Goal: Information Seeking & Learning: Learn about a topic

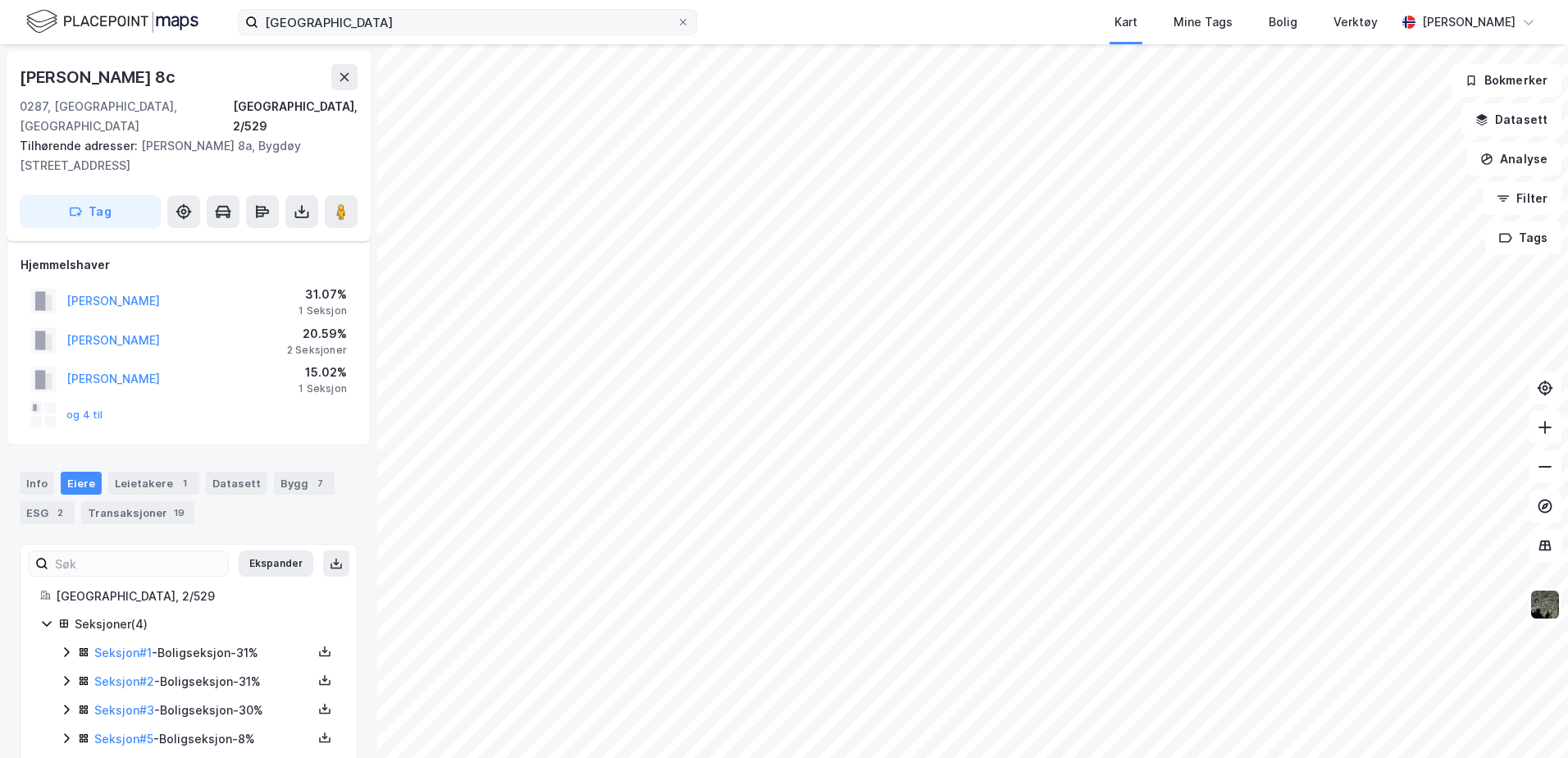
scroll to position [12, 0]
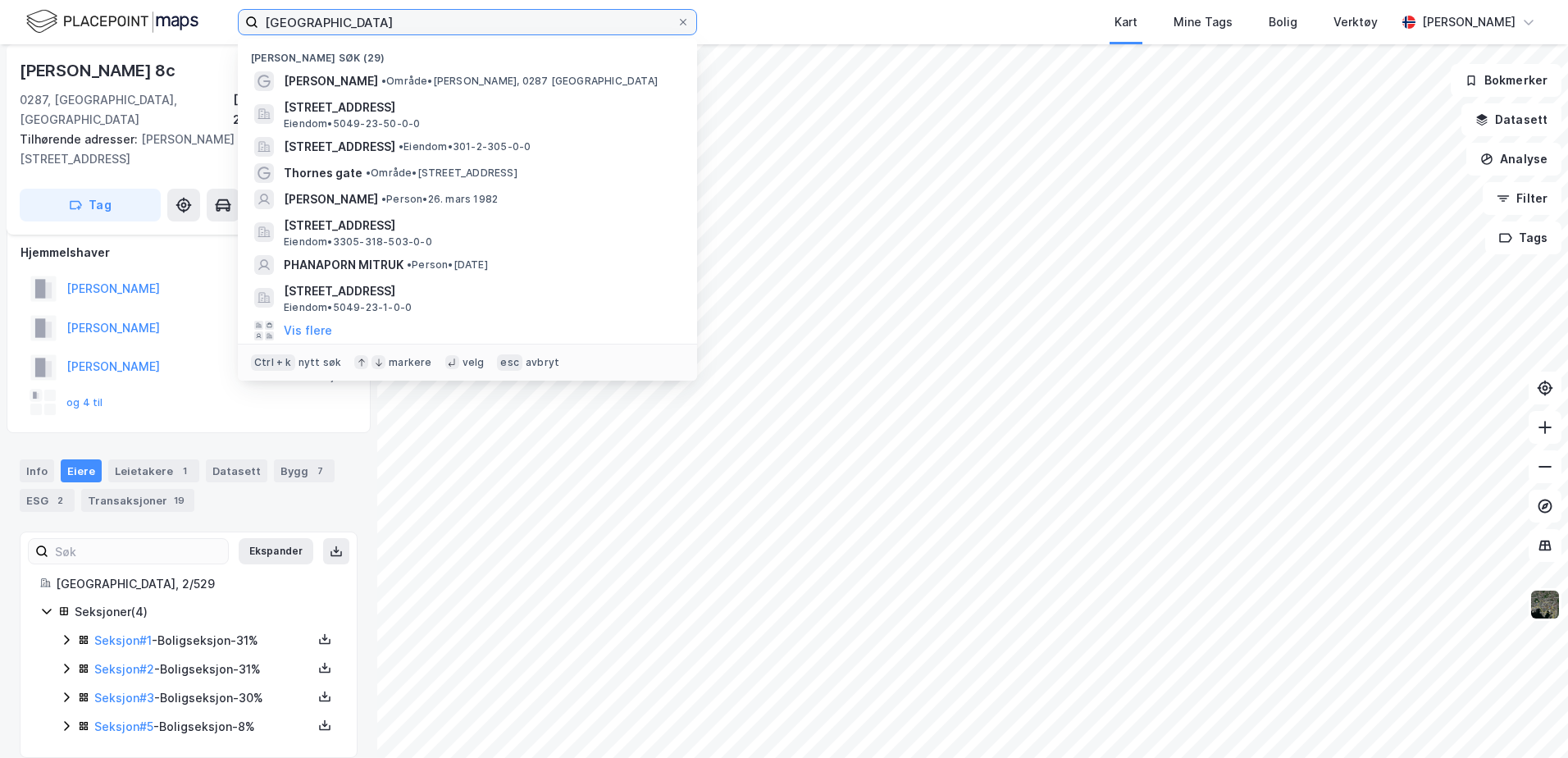
click at [420, 21] on input "[GEOGRAPHIC_DATA]" at bounding box center [467, 22] width 418 height 25
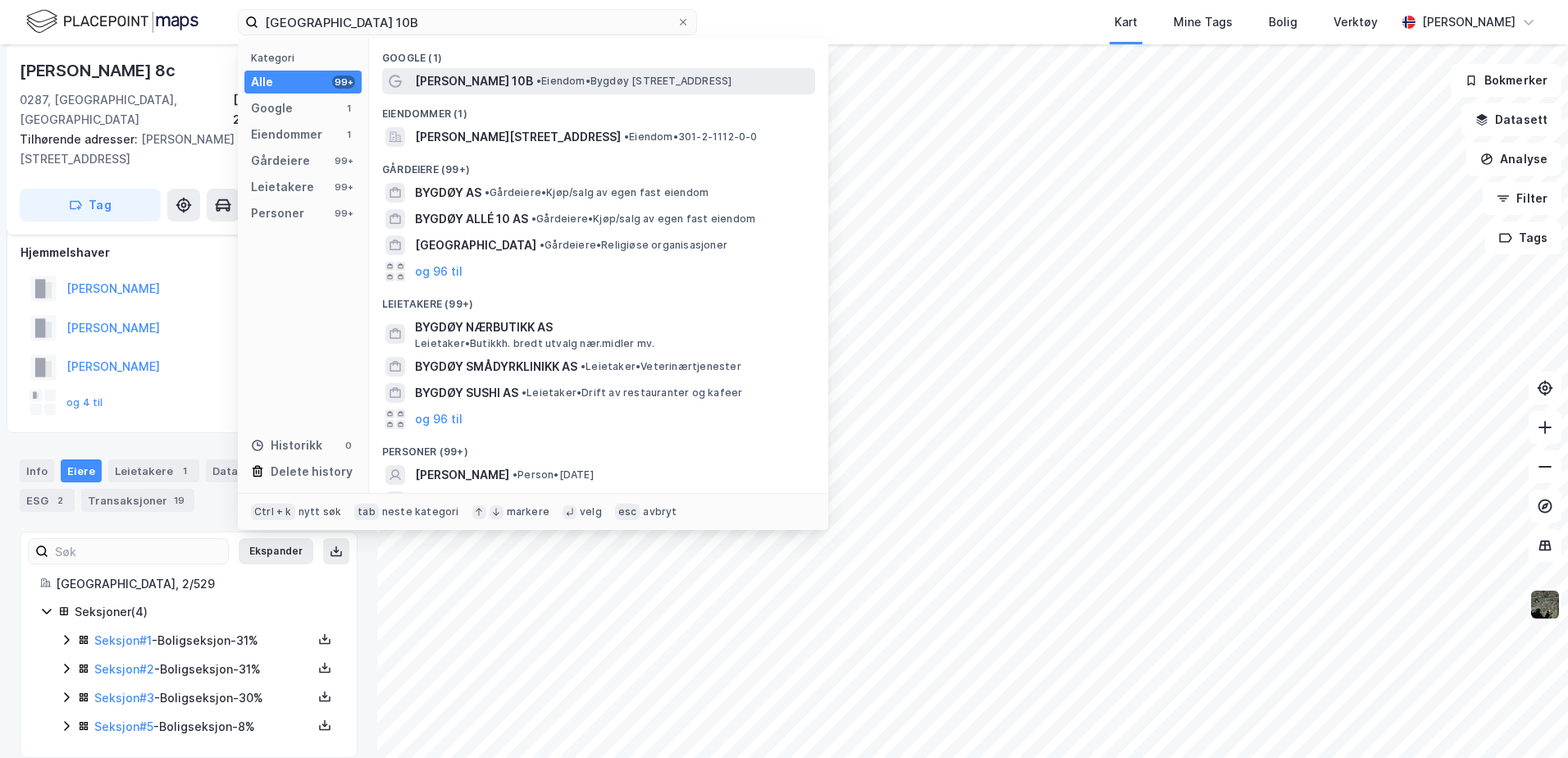
click at [430, 82] on span "[PERSON_NAME] 10B" at bounding box center [474, 81] width 118 height 20
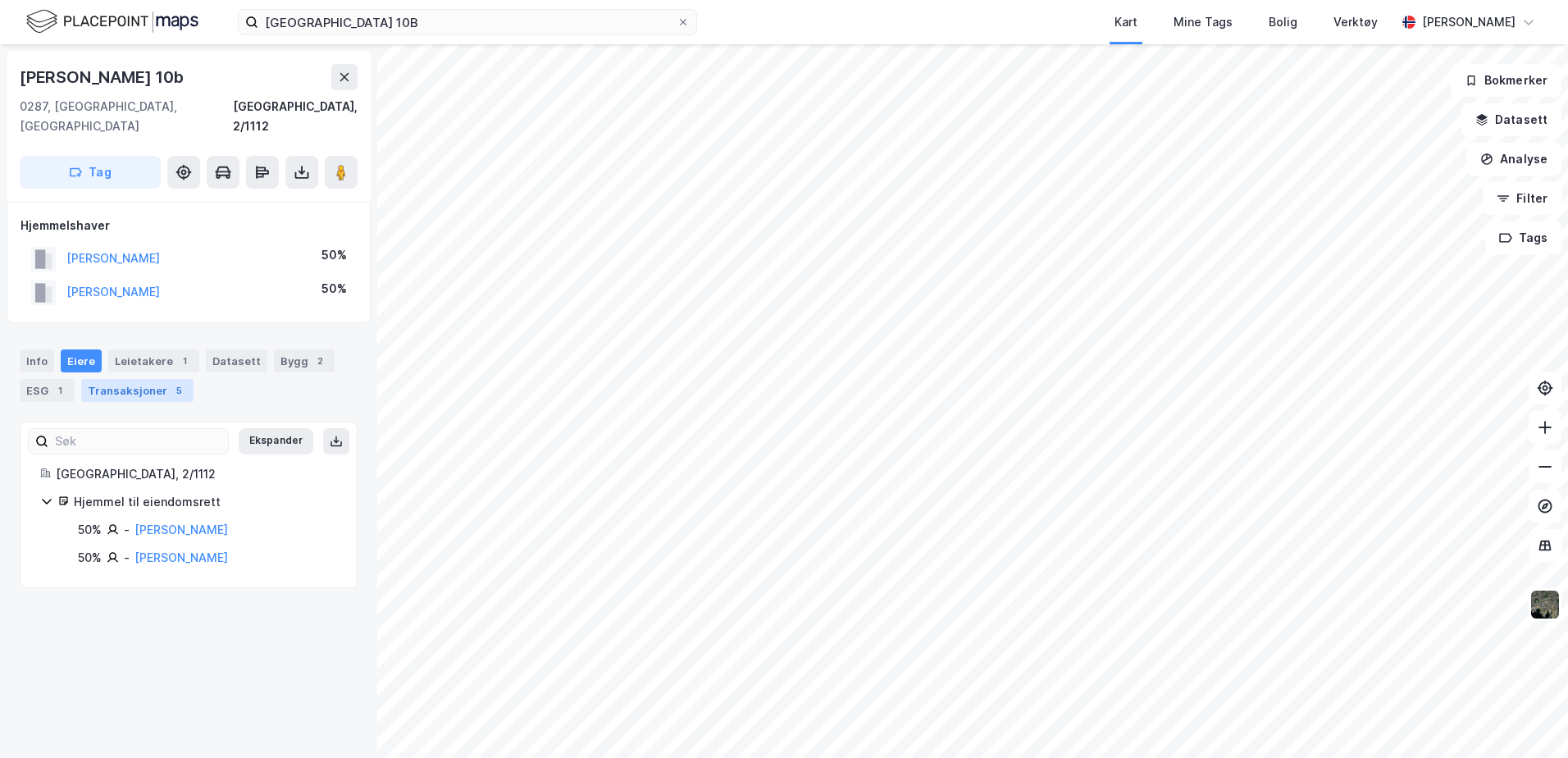
click at [125, 379] on div "Transaksjoner 5" at bounding box center [137, 390] width 112 height 23
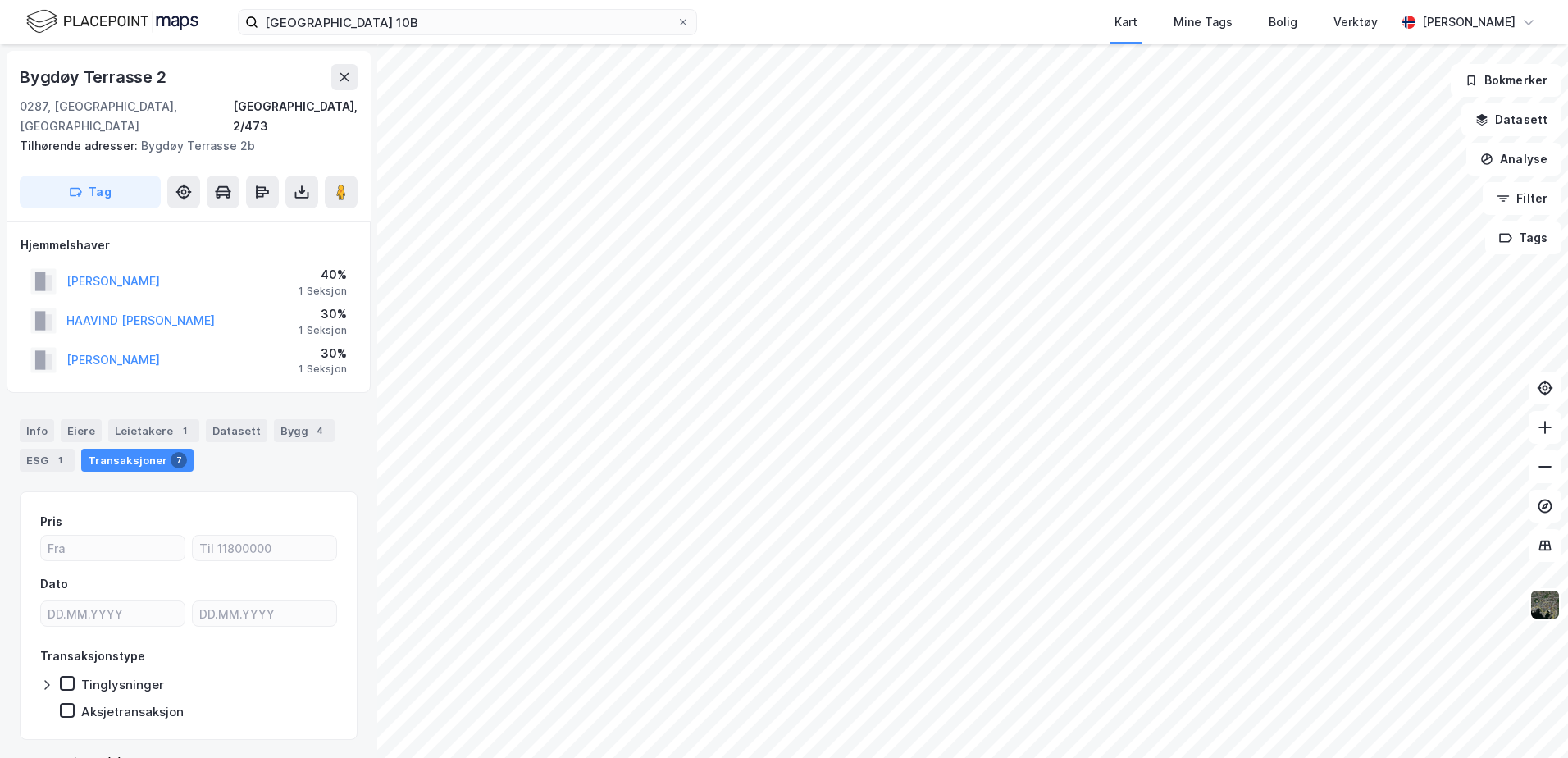
scroll to position [1, 0]
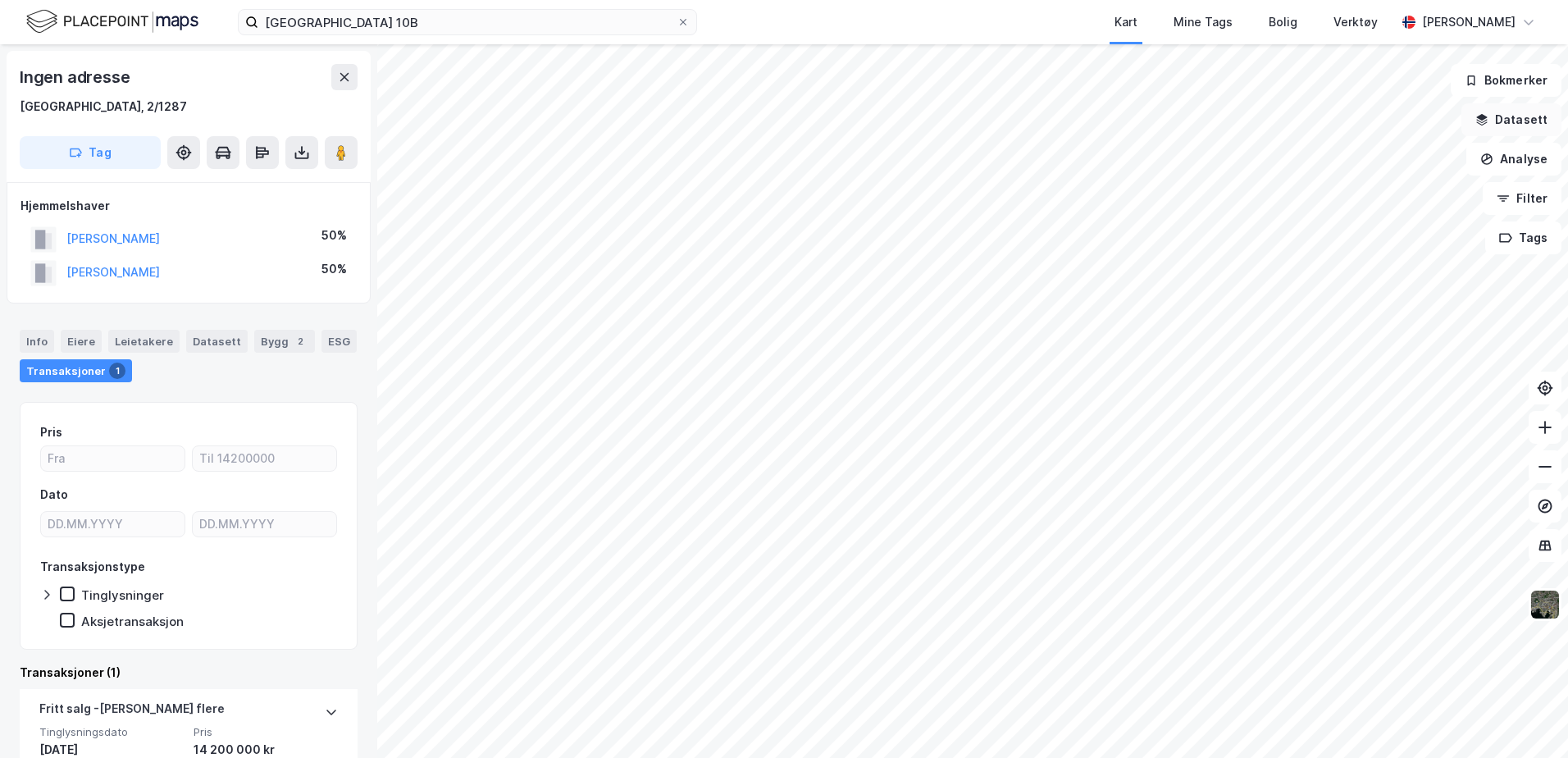
click at [1501, 110] on button "Datasett" at bounding box center [1511, 119] width 100 height 32
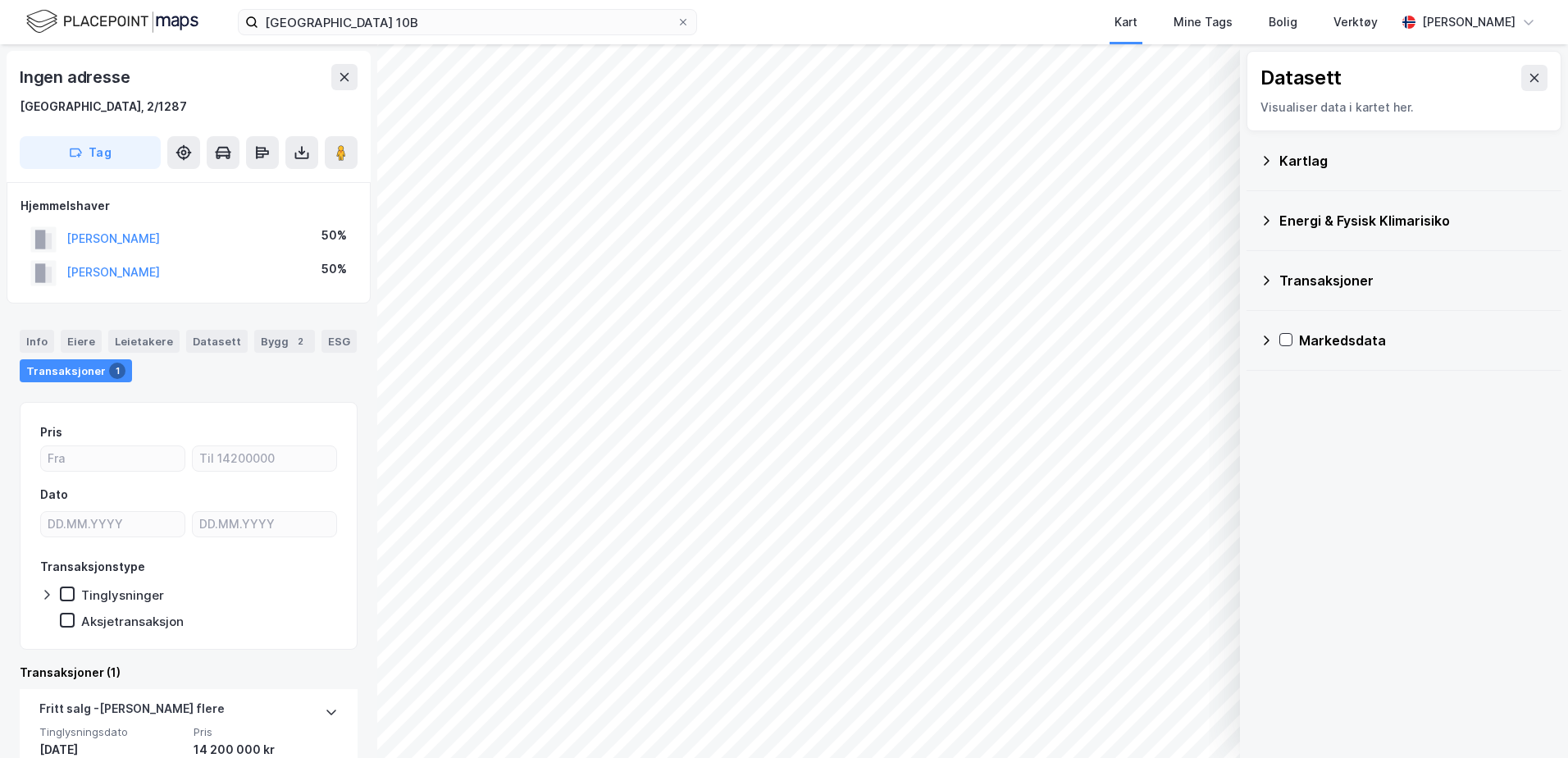
click at [1300, 164] on div "Kartlag" at bounding box center [1413, 160] width 269 height 20
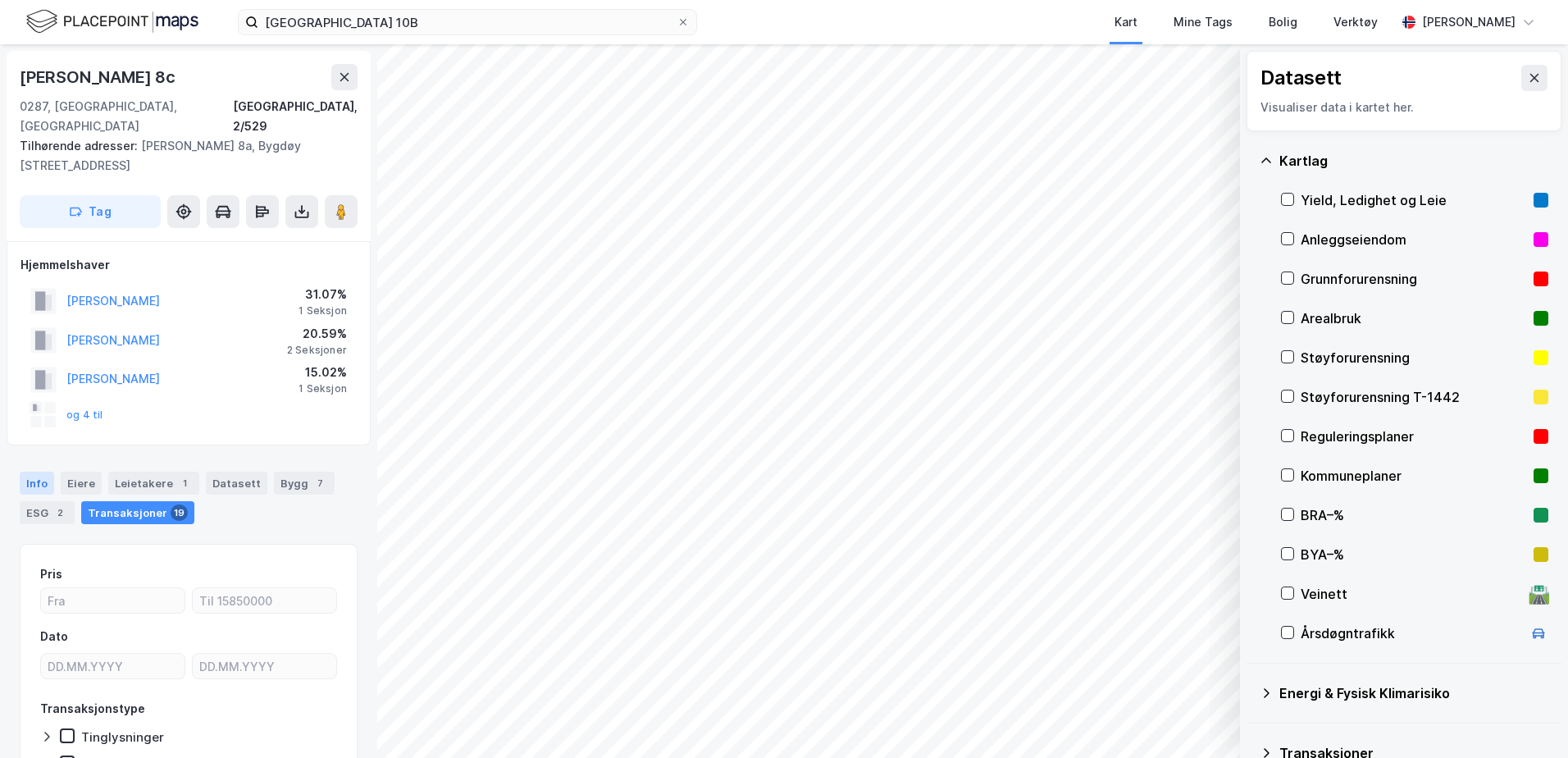
click at [42, 472] on div "Info" at bounding box center [36, 482] width 34 height 23
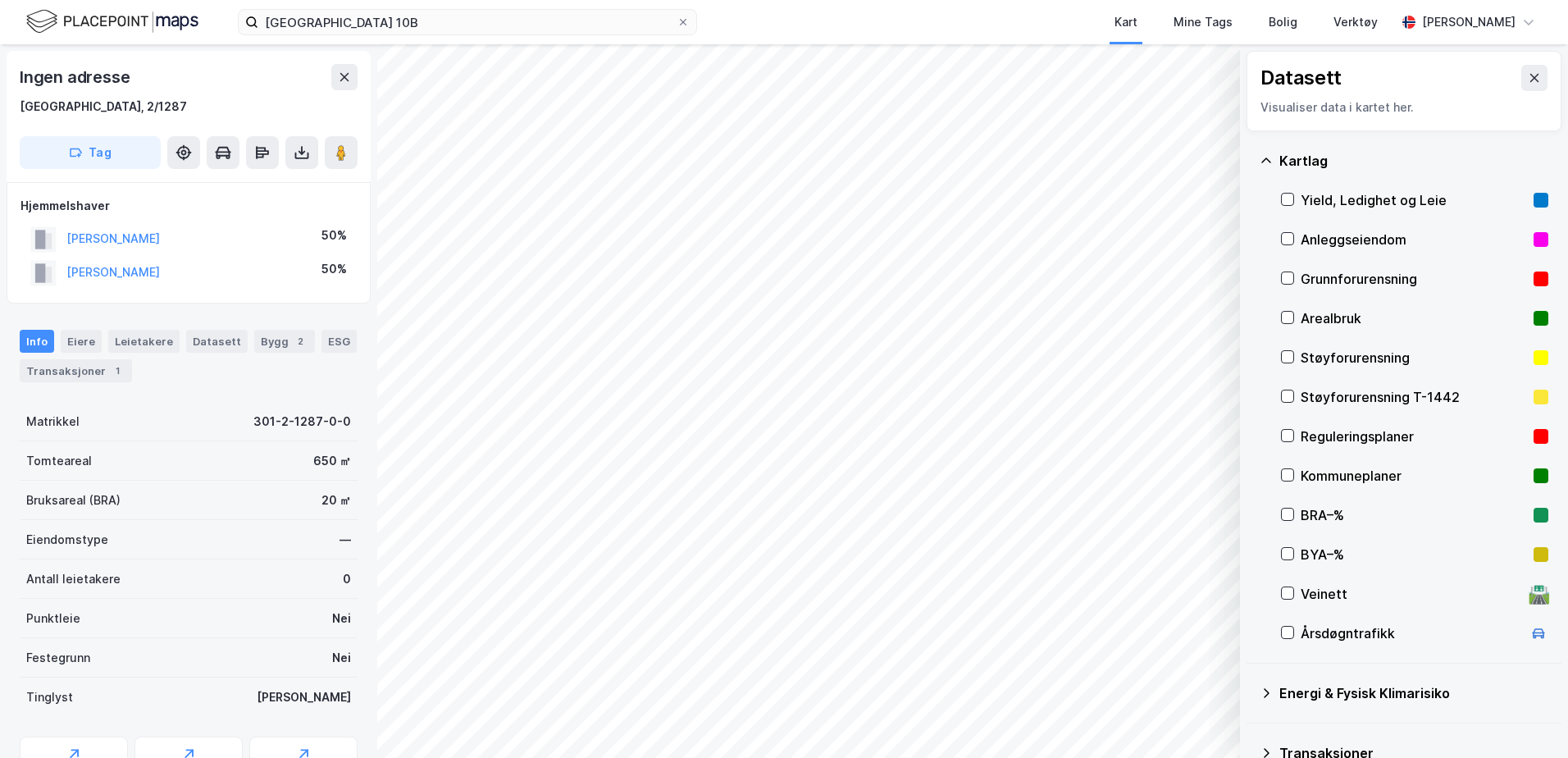
scroll to position [2, 0]
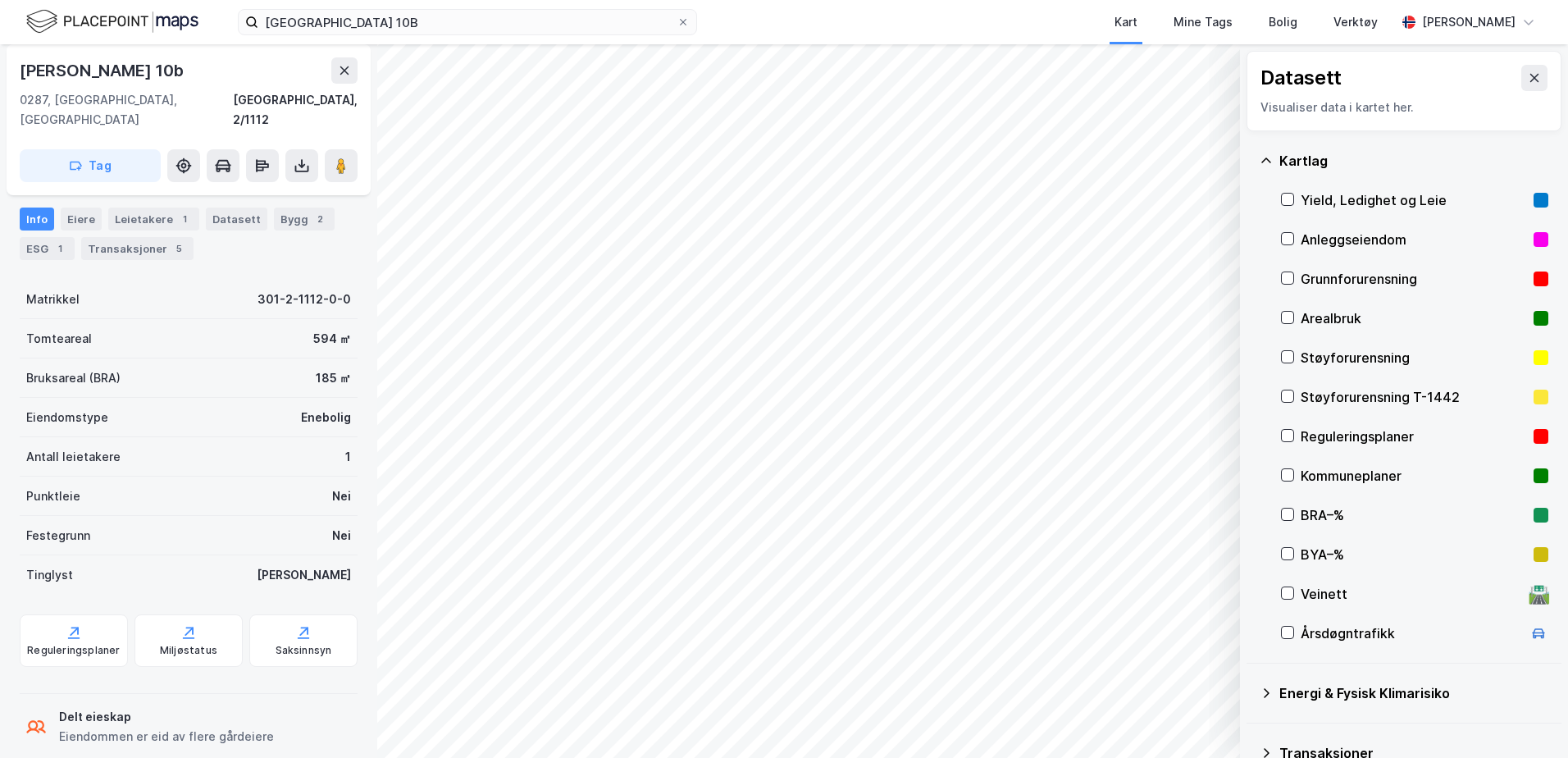
scroll to position [151, 0]
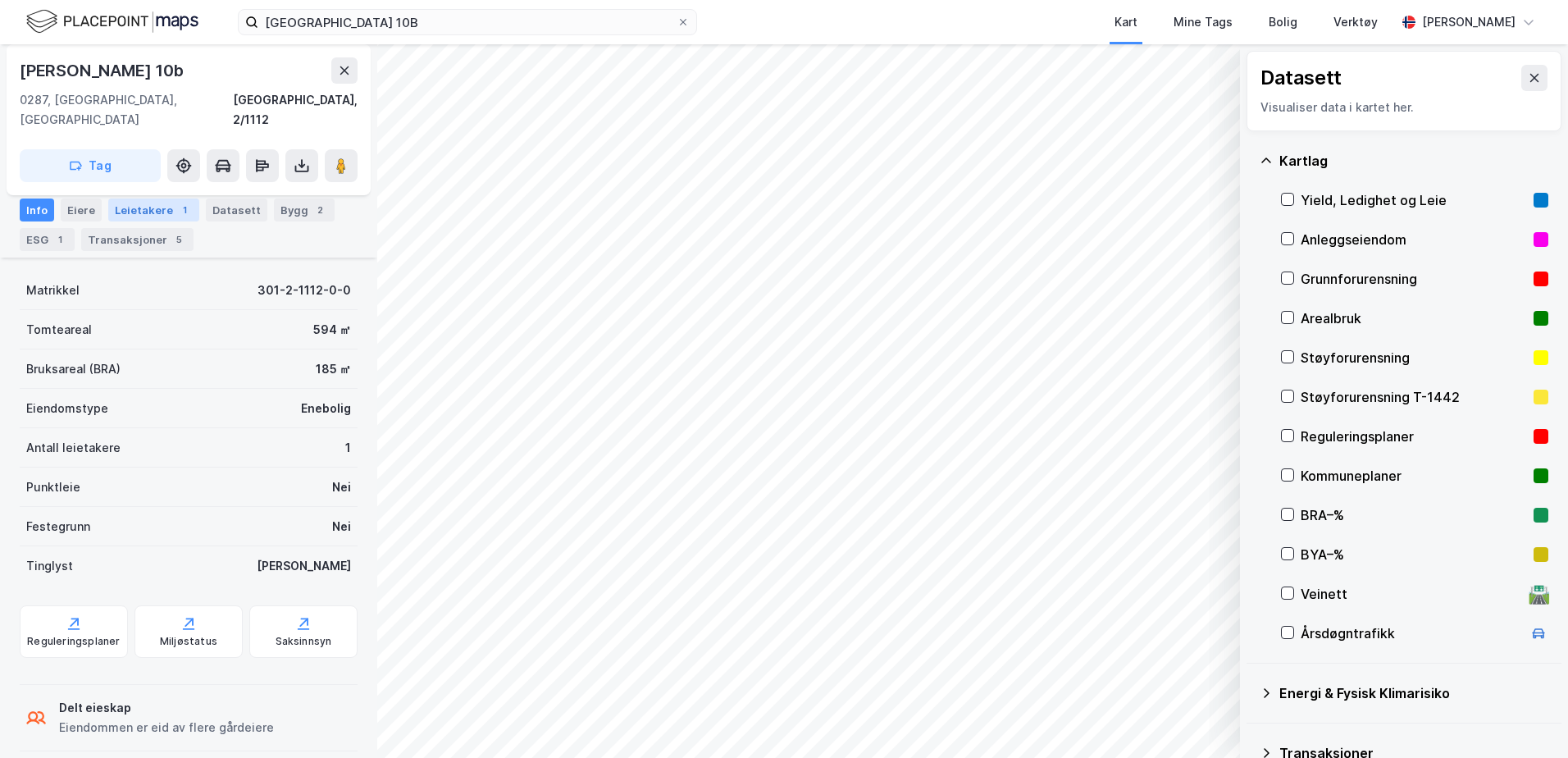
click at [158, 208] on div "Leietakere 1" at bounding box center [154, 210] width 91 height 23
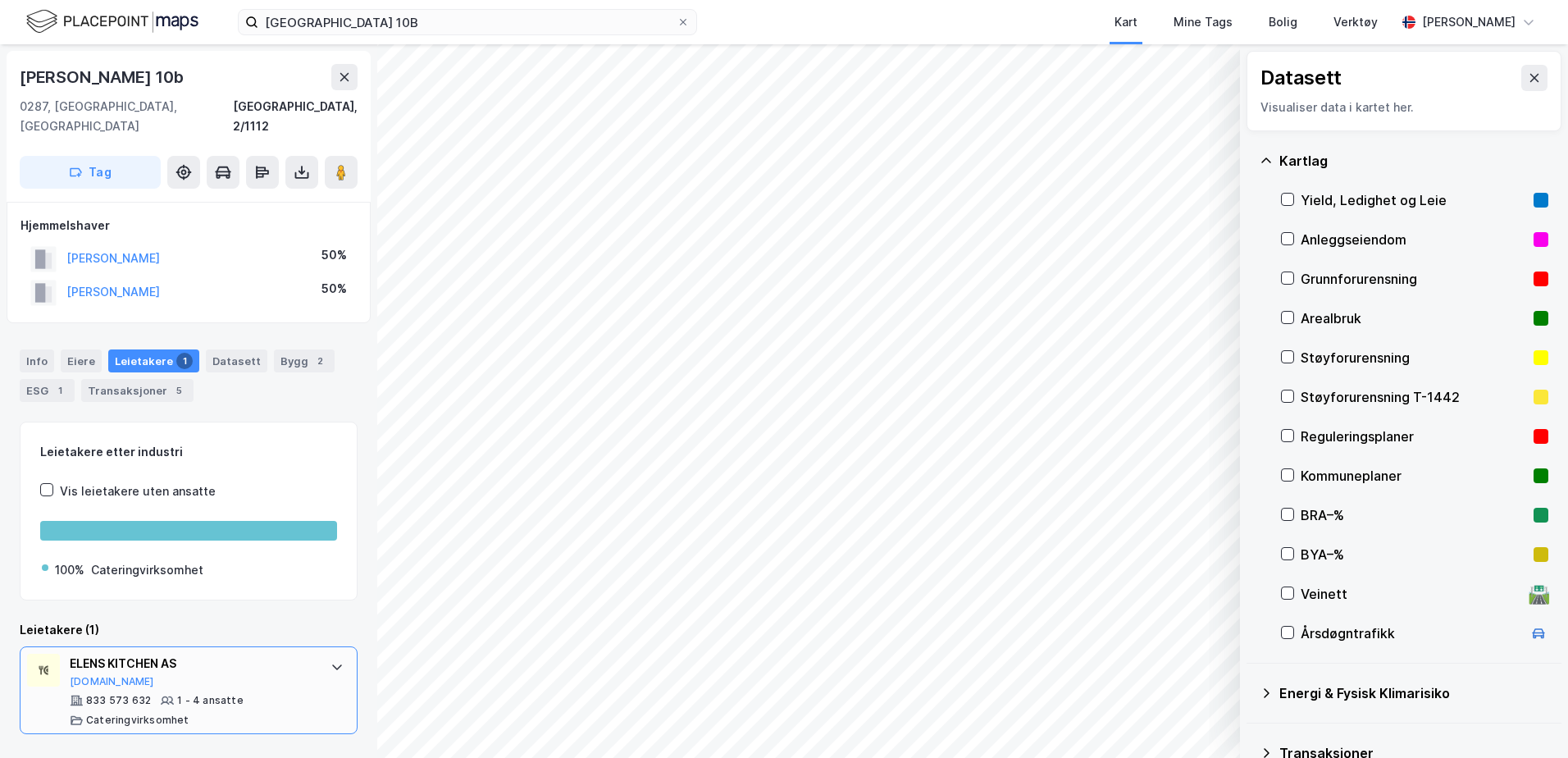
click at [129, 654] on div "ELENS KITCHEN AS" at bounding box center [192, 663] width 244 height 20
click at [79, 675] on button "[DOMAIN_NAME]" at bounding box center [112, 681] width 85 height 13
click at [1322, 466] on div "Datasett Visualiser data i kartet her. [PERSON_NAME], Ledighet og Leie Anleggse…" at bounding box center [784, 401] width 1568 height 714
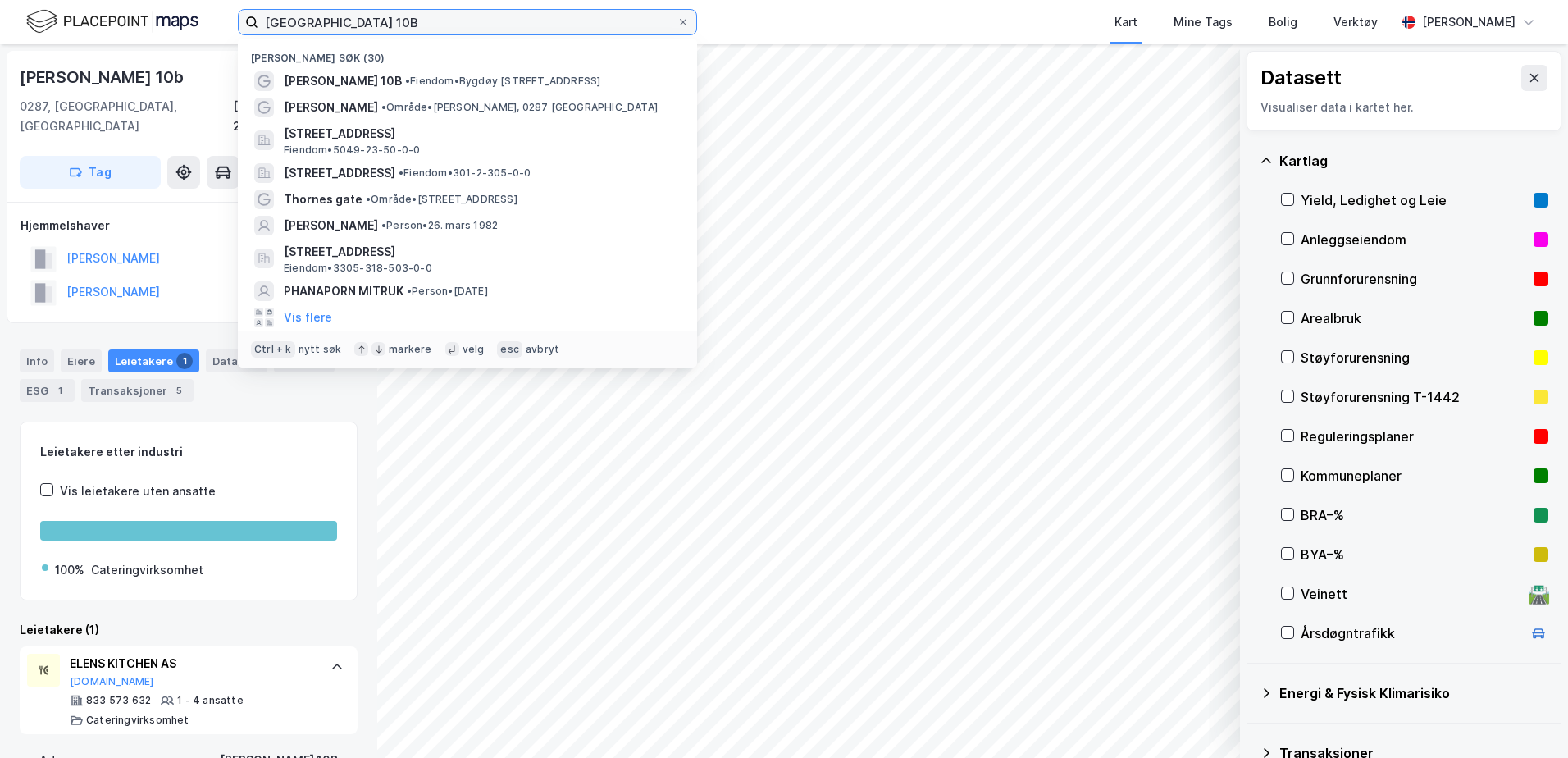
drag, startPoint x: 401, startPoint y: 20, endPoint x: 263, endPoint y: 29, distance: 138.3
click at [263, 29] on input "[GEOGRAPHIC_DATA] 10B" at bounding box center [467, 22] width 418 height 25
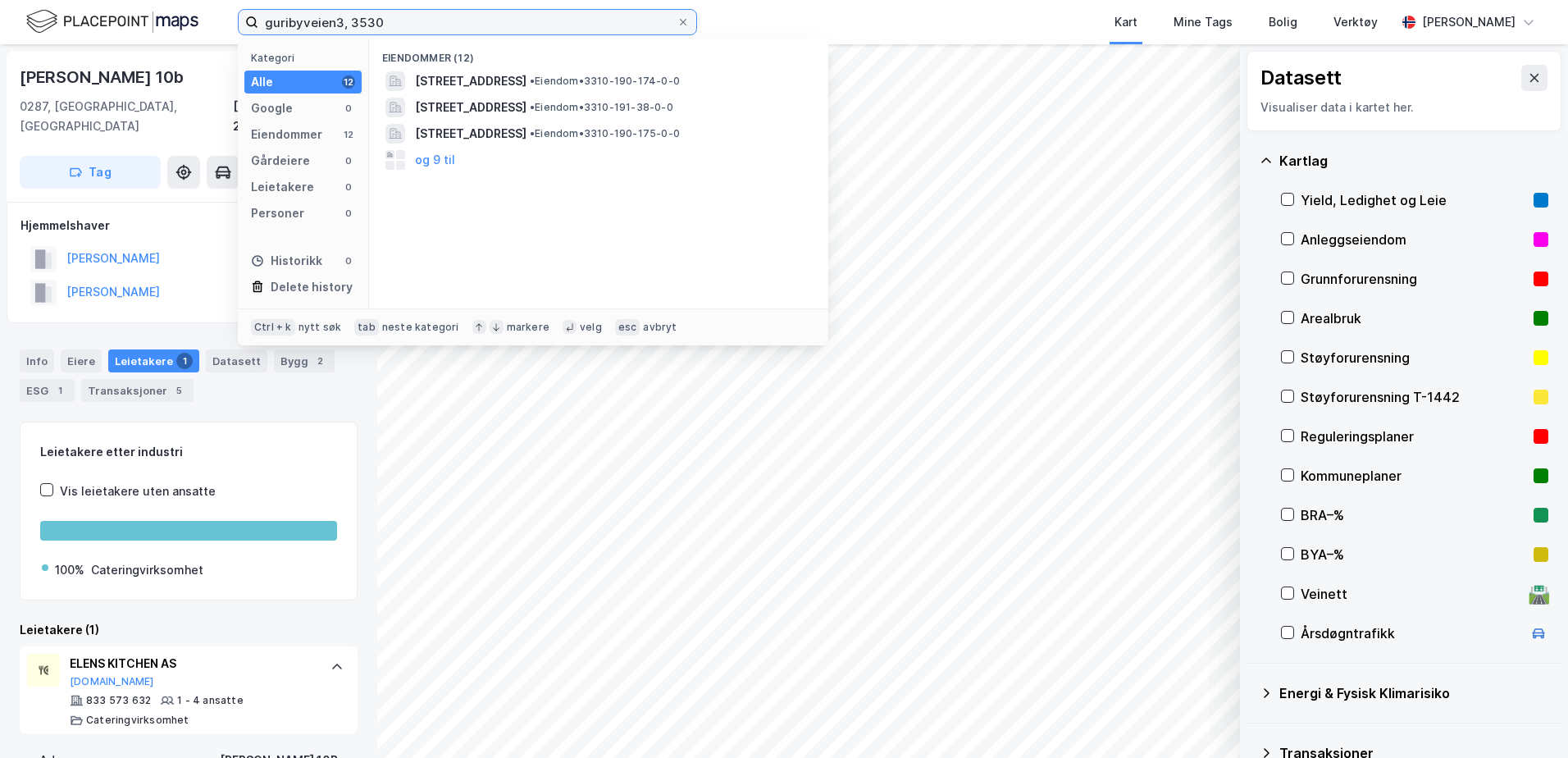
type input "guribyveien3, 3530"
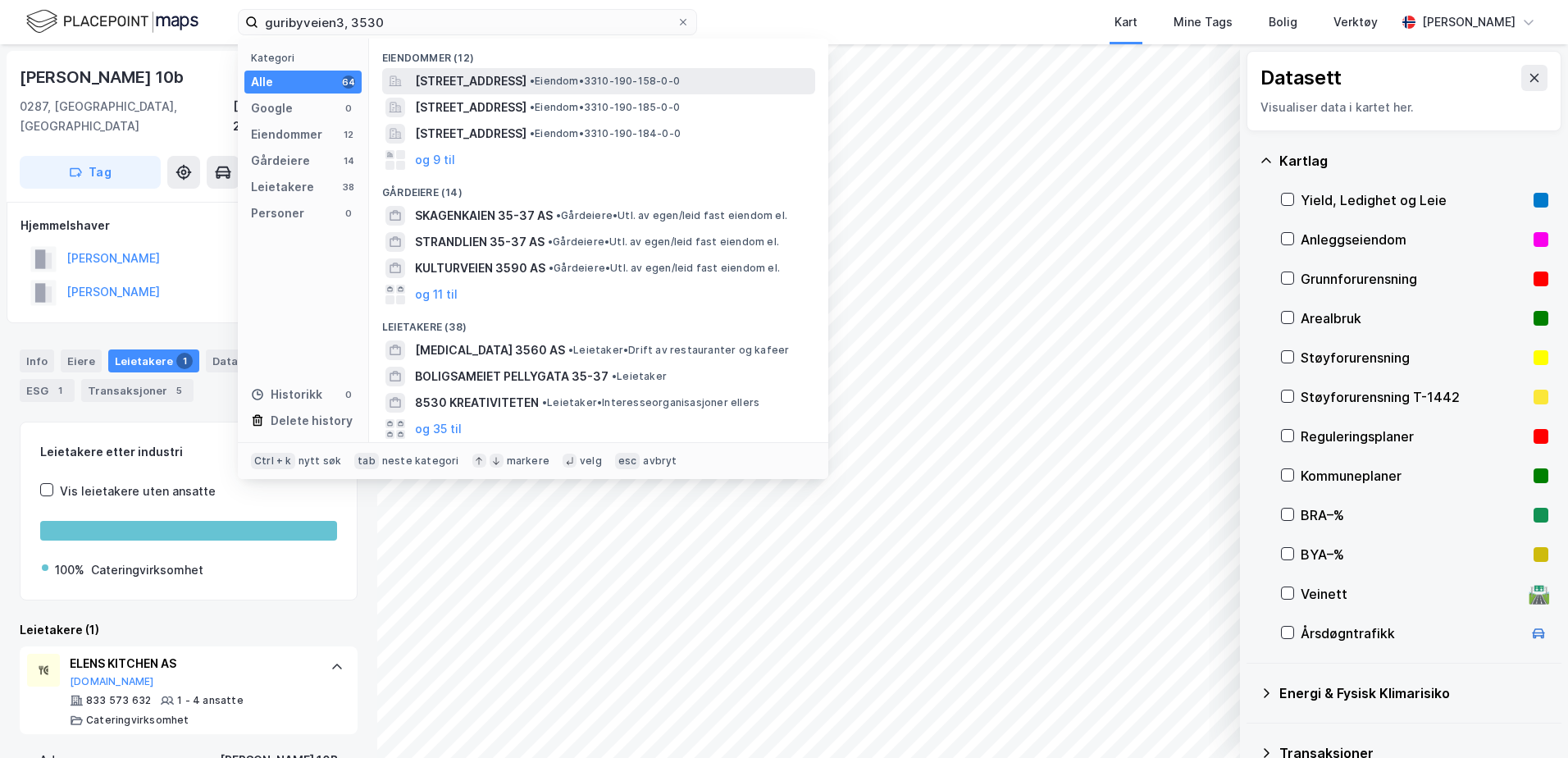
click at [527, 83] on span "[STREET_ADDRESS]" at bounding box center [470, 81] width 111 height 20
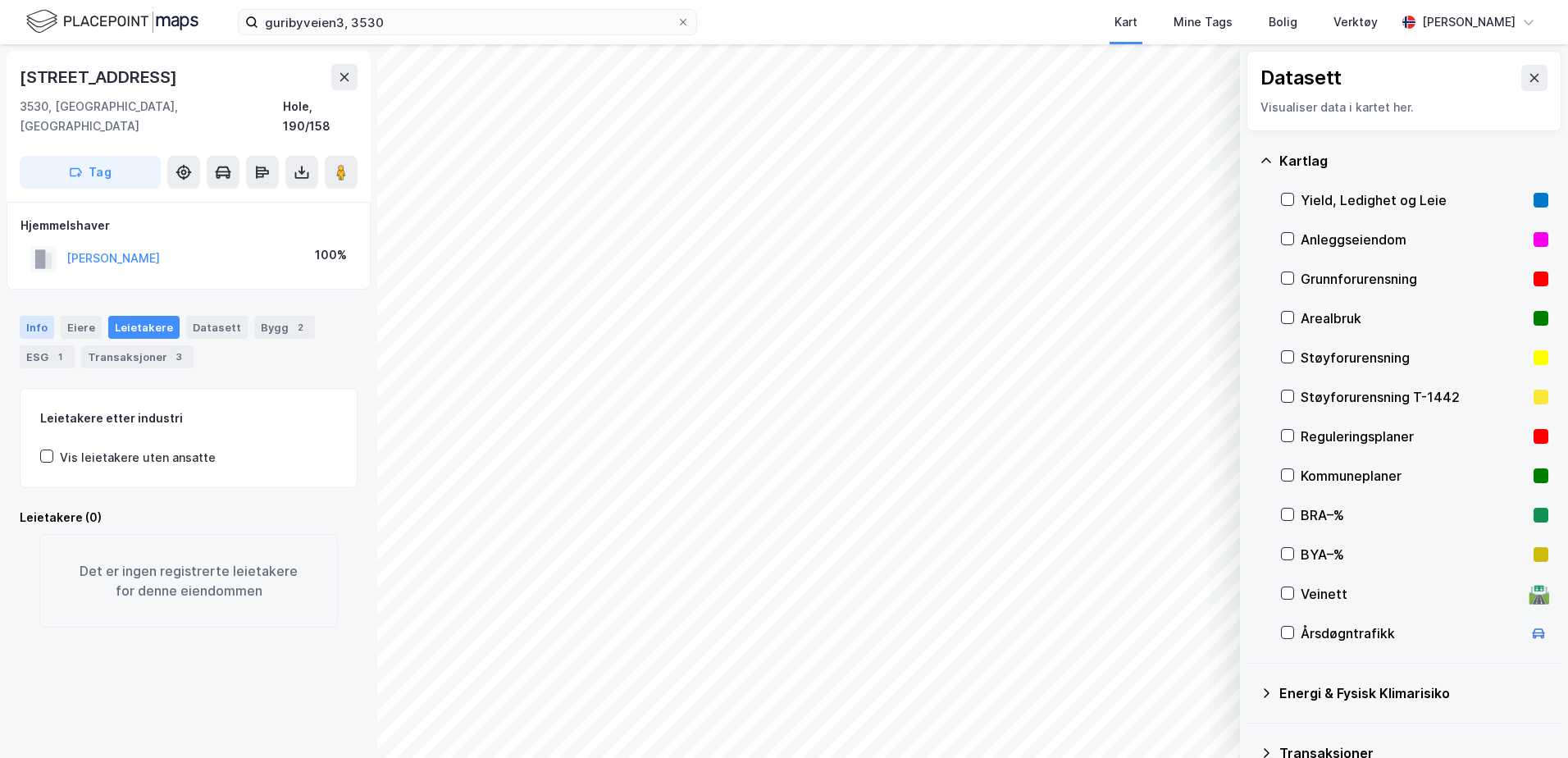
click at [31, 316] on div "Info" at bounding box center [36, 327] width 34 height 23
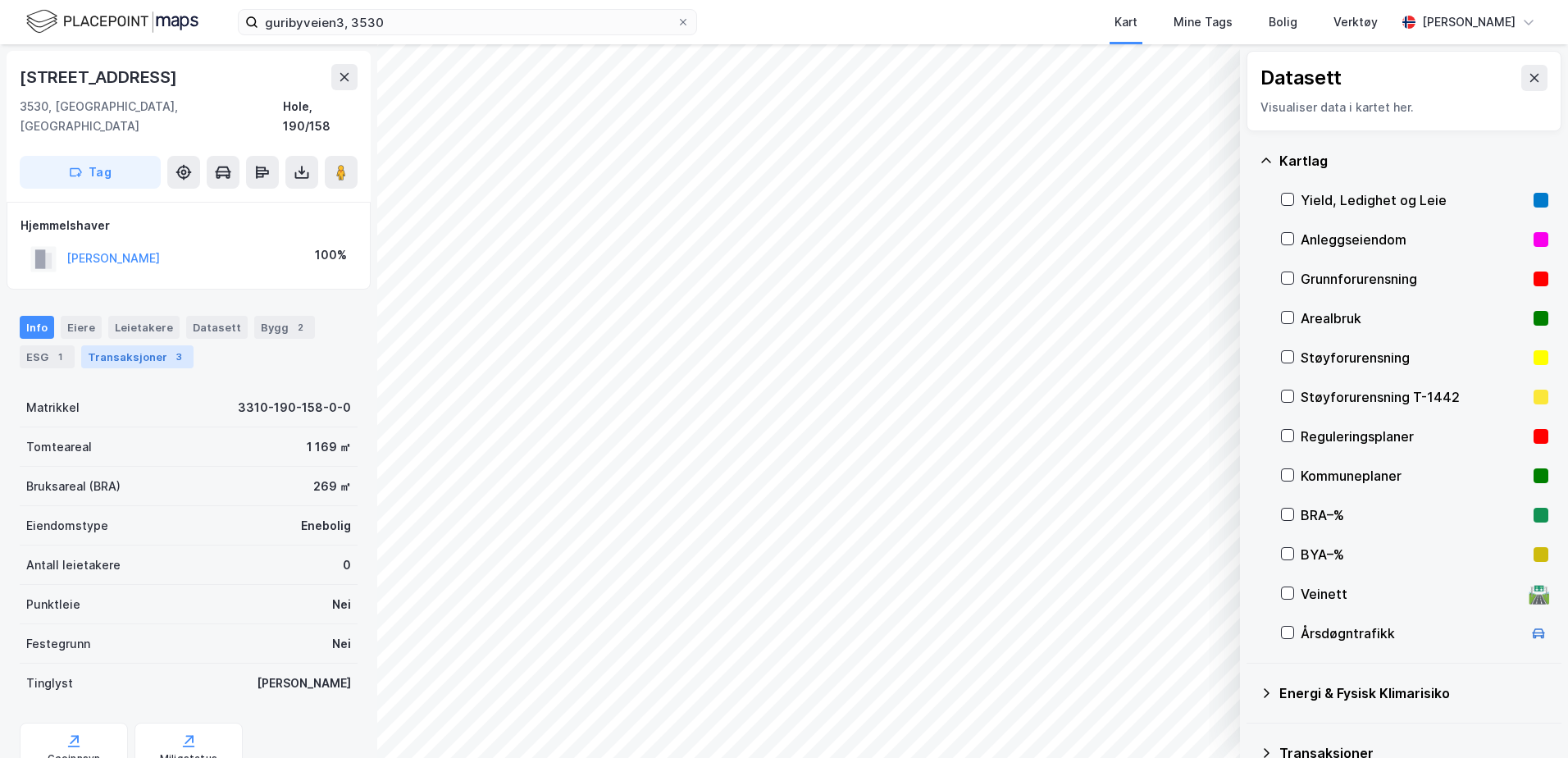
click at [114, 346] on div "Transaksjoner 3" at bounding box center [137, 356] width 112 height 23
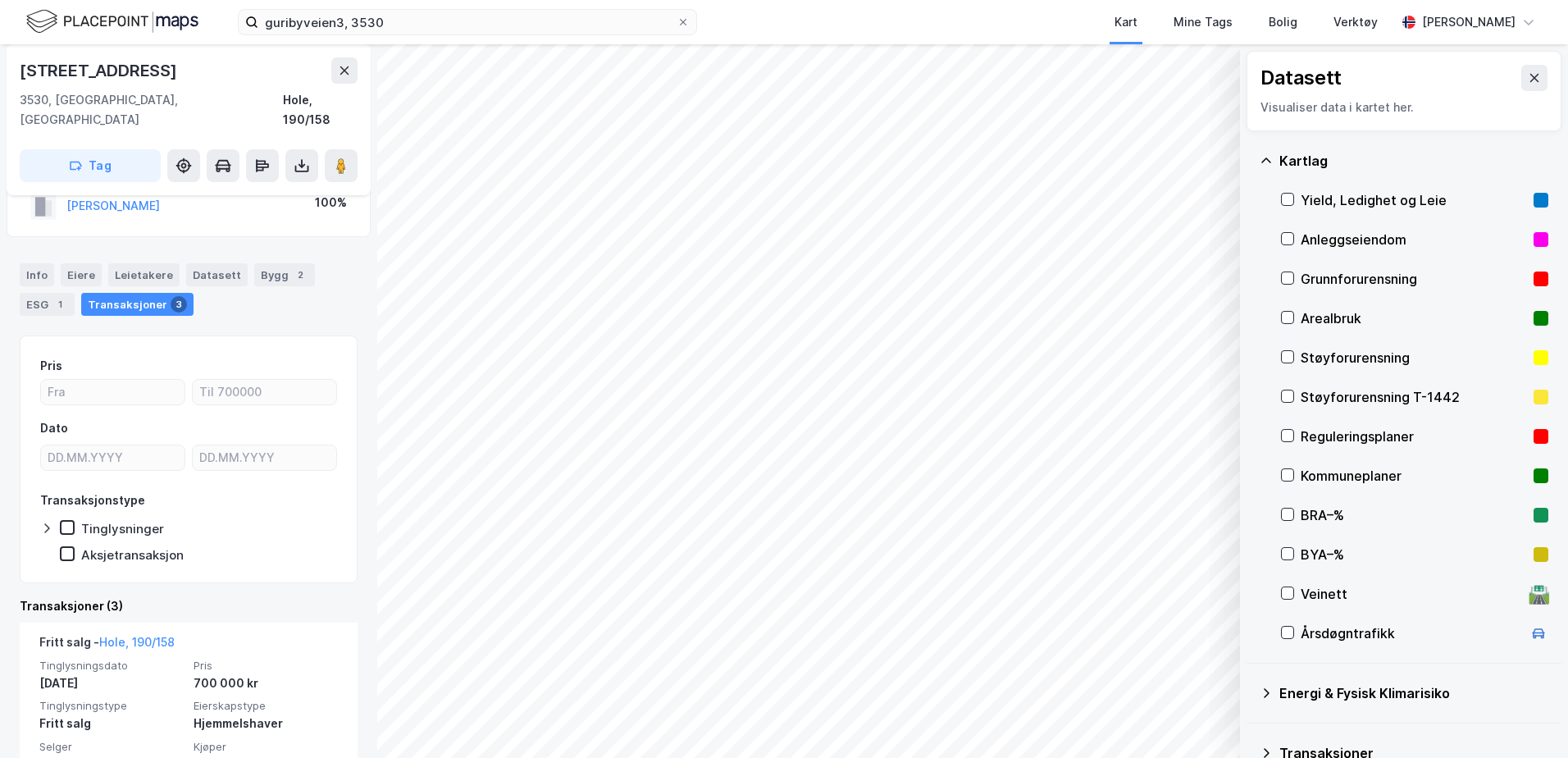
scroll to position [50, 0]
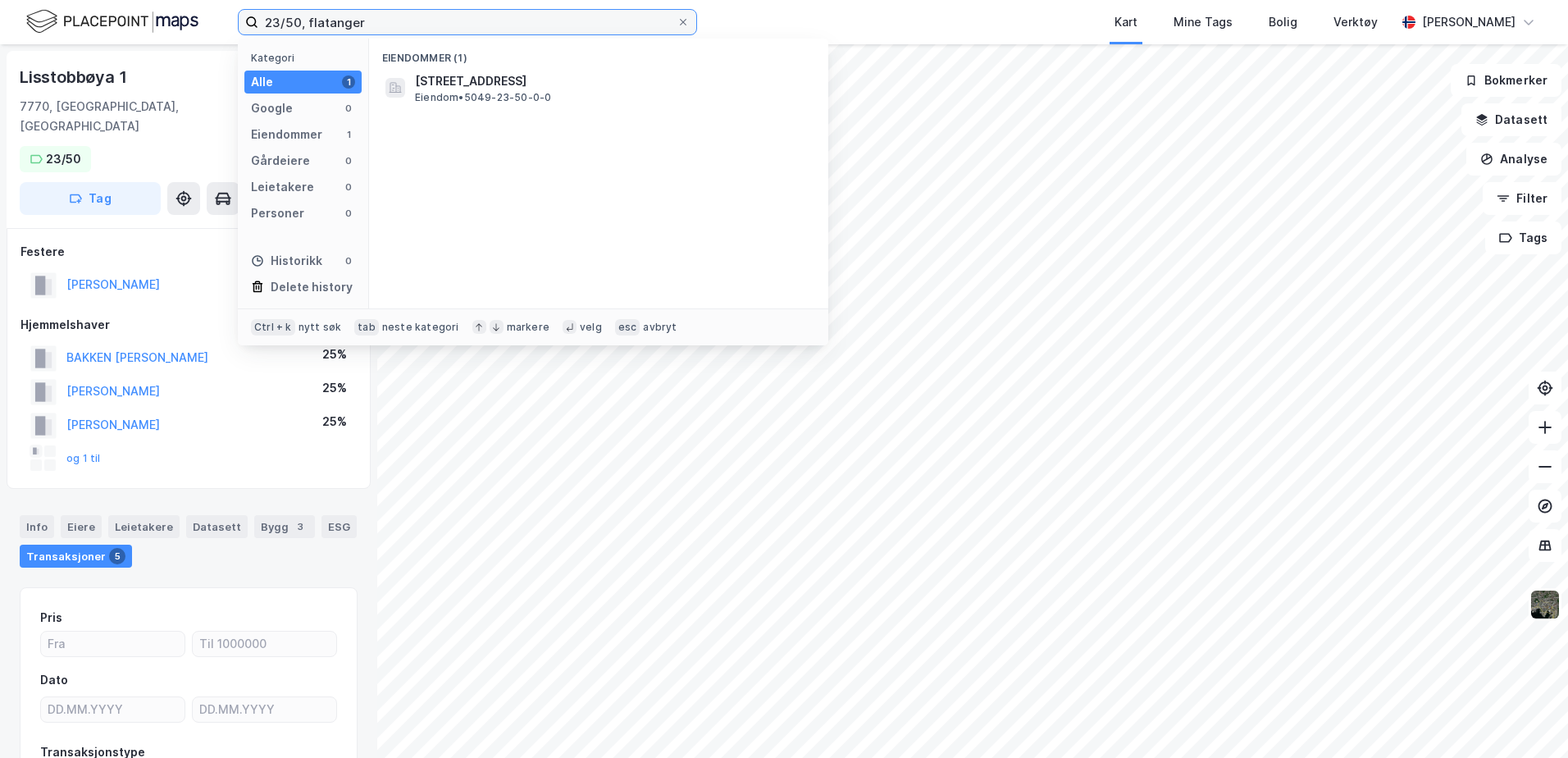
drag, startPoint x: 508, startPoint y: 28, endPoint x: 482, endPoint y: 32, distance: 26.3
click at [482, 32] on input "23/50, flatanger" at bounding box center [467, 22] width 418 height 25
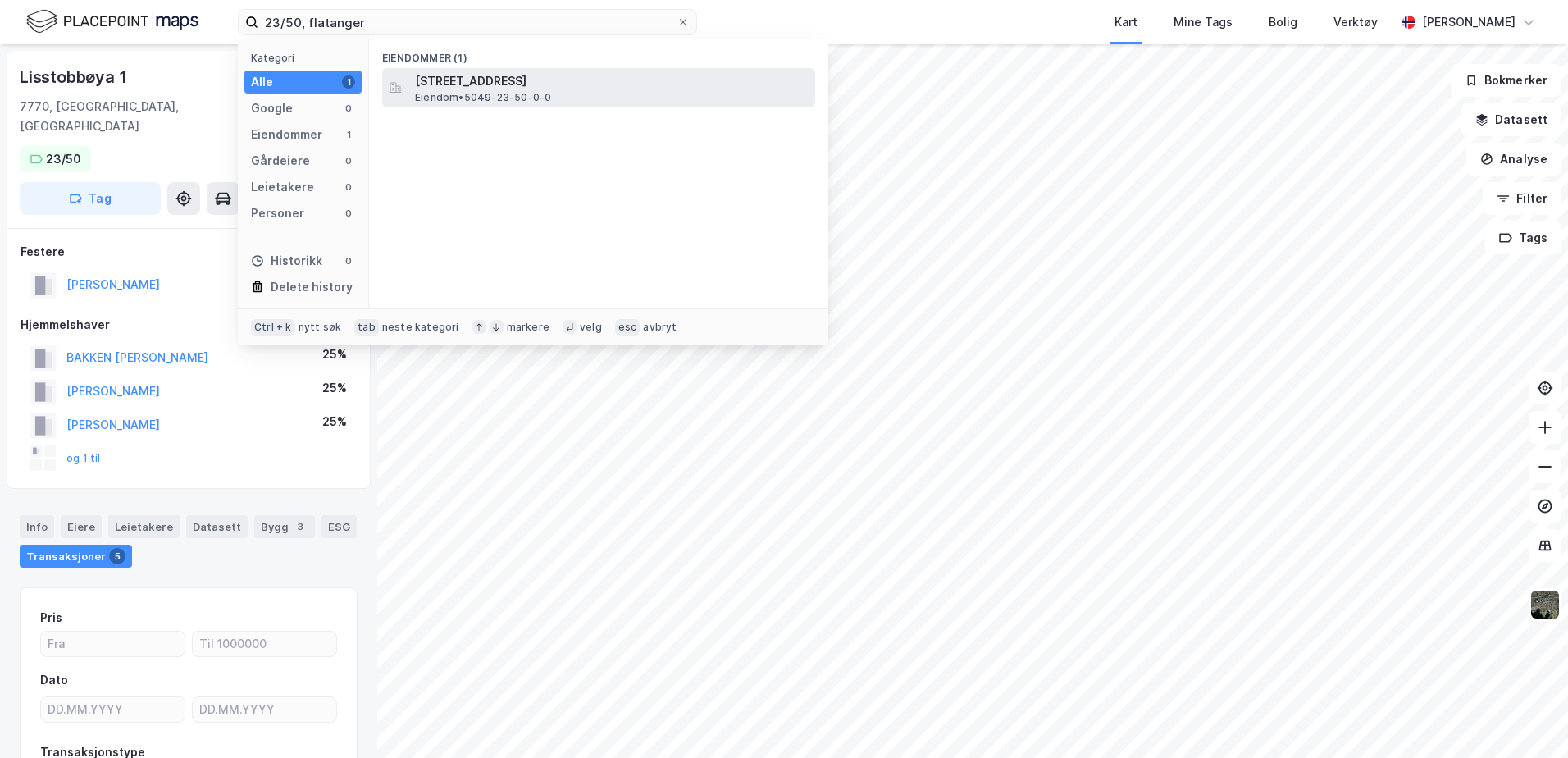
click at [487, 87] on span "[STREET_ADDRESS]" at bounding box center [612, 81] width 394 height 20
